Goal: Task Accomplishment & Management: Manage account settings

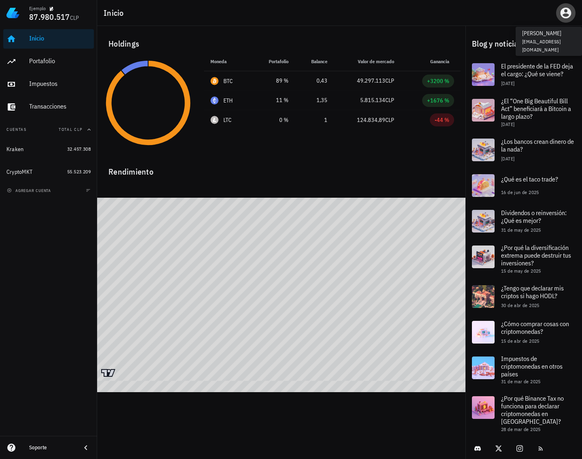
click at [563, 15] on icon "button" at bounding box center [565, 12] width 13 height 13
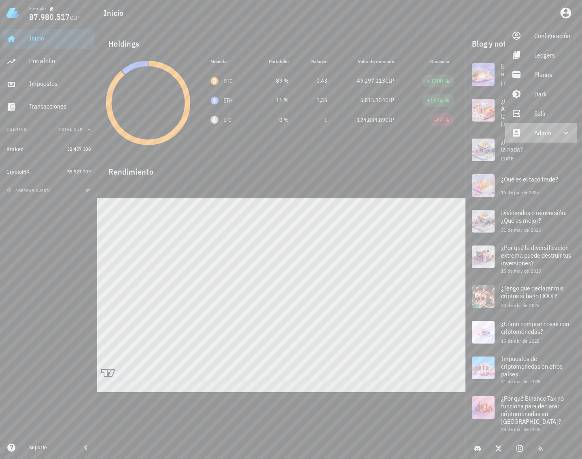
click at [541, 131] on div "Admin" at bounding box center [542, 133] width 17 height 16
click at [531, 159] on link "Impersonar" at bounding box center [541, 151] width 73 height 19
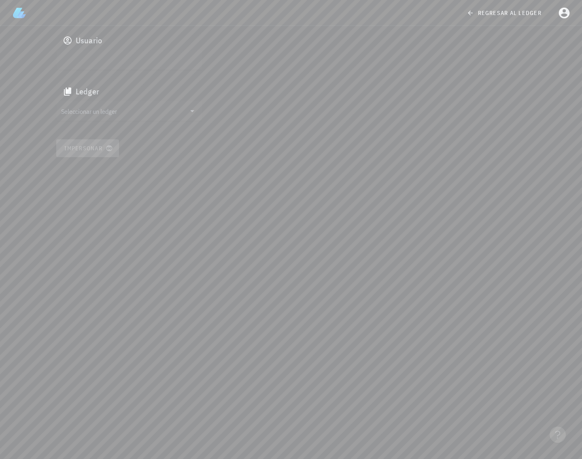
click at [150, 64] on input "text" at bounding box center [128, 59] width 134 height 13
paste input "auth0|67617c95429ee89c9d4f7d9c"
type input "auth0|67617c95429ee89c9d4f7d9c"
click at [146, 111] on input "Seleccionar un ledger" at bounding box center [123, 110] width 125 height 13
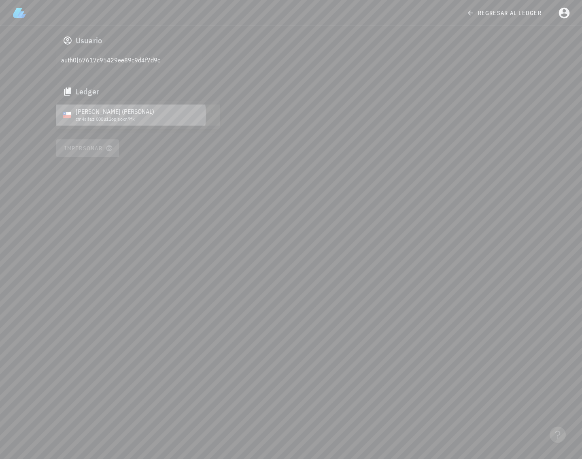
click at [106, 115] on div "[PERSON_NAME] (PERSONAL)" at bounding box center [145, 112] width 138 height 8
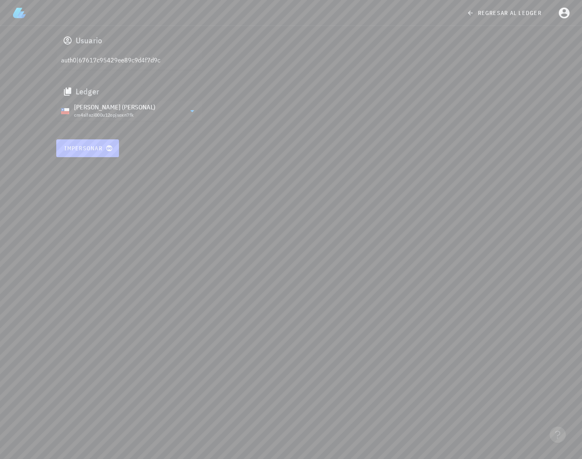
click at [94, 147] on span "Impersonar" at bounding box center [87, 148] width 47 height 7
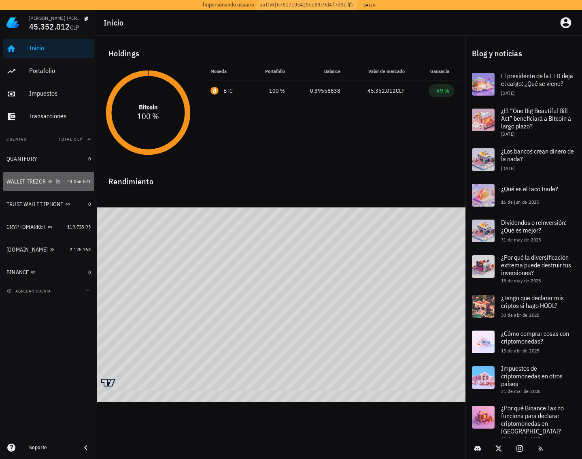
click at [21, 183] on div "WALLET TREZOR" at bounding box center [25, 181] width 39 height 7
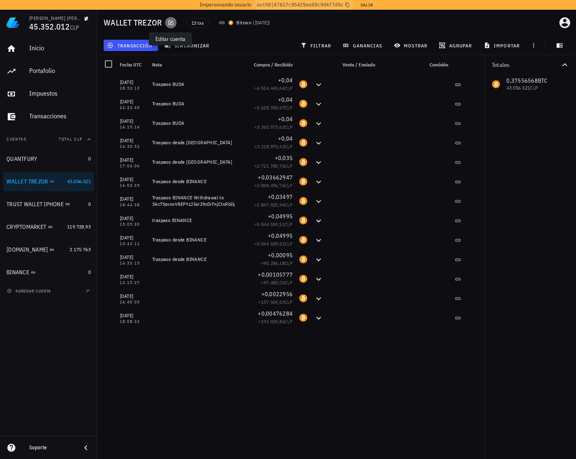
click at [174, 21] on icon "button" at bounding box center [171, 22] width 6 height 6
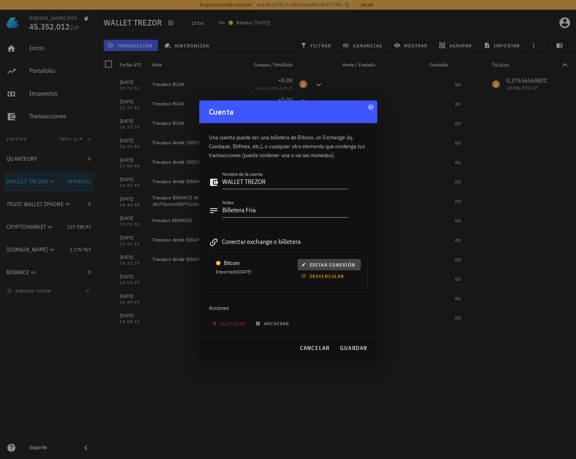
click at [334, 263] on span "editar conexión" at bounding box center [329, 264] width 53 height 6
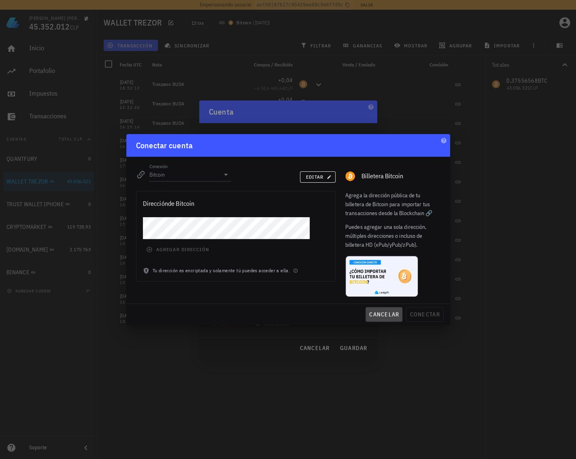
click at [383, 313] on span "cancelar" at bounding box center [384, 313] width 30 height 7
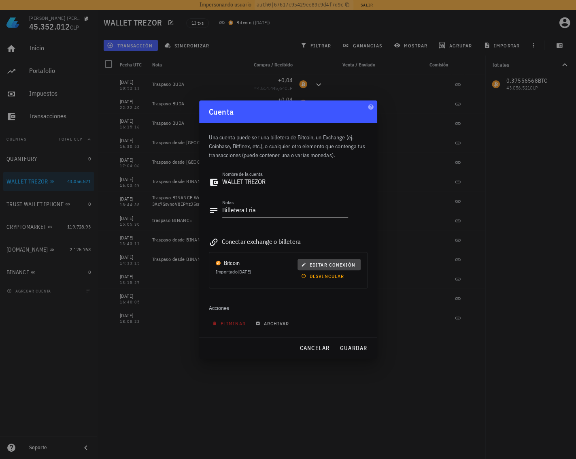
click at [323, 266] on span "editar conexión" at bounding box center [329, 264] width 53 height 6
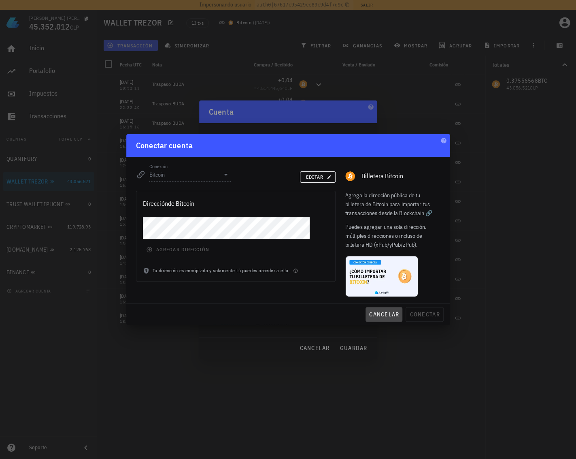
drag, startPoint x: 385, startPoint y: 310, endPoint x: 340, endPoint y: 323, distance: 46.4
click at [384, 310] on span "cancelar" at bounding box center [384, 313] width 30 height 7
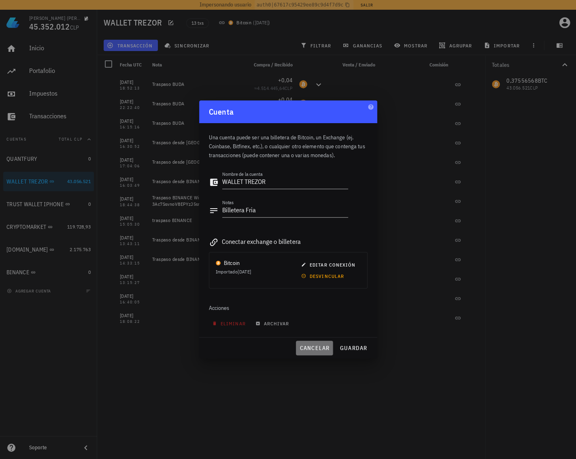
click at [308, 353] on button "cancelar" at bounding box center [314, 347] width 37 height 15
